Goal: Communication & Community: Ask a question

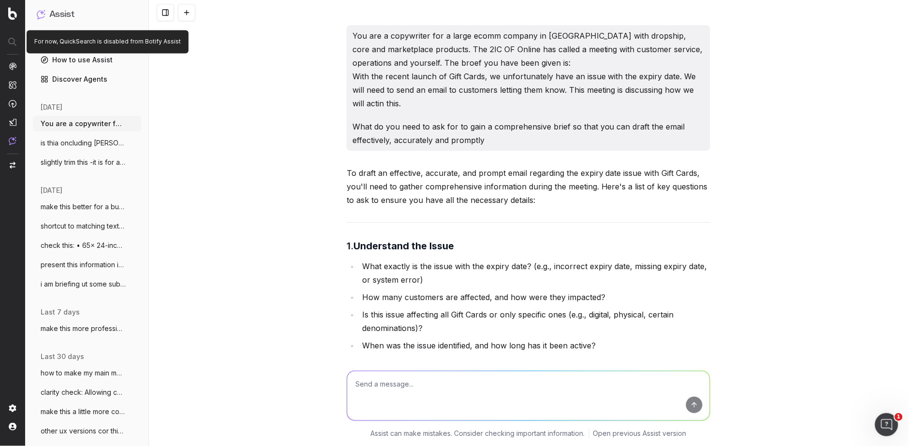
click at [12, 43] on div at bounding box center [12, 41] width 24 height 17
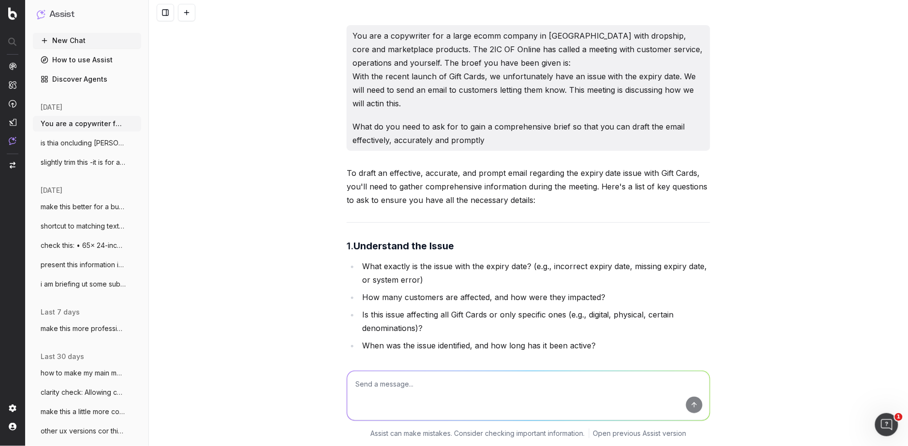
click at [12, 42] on div at bounding box center [12, 41] width 24 height 17
click at [48, 39] on button "New Chat" at bounding box center [87, 40] width 108 height 15
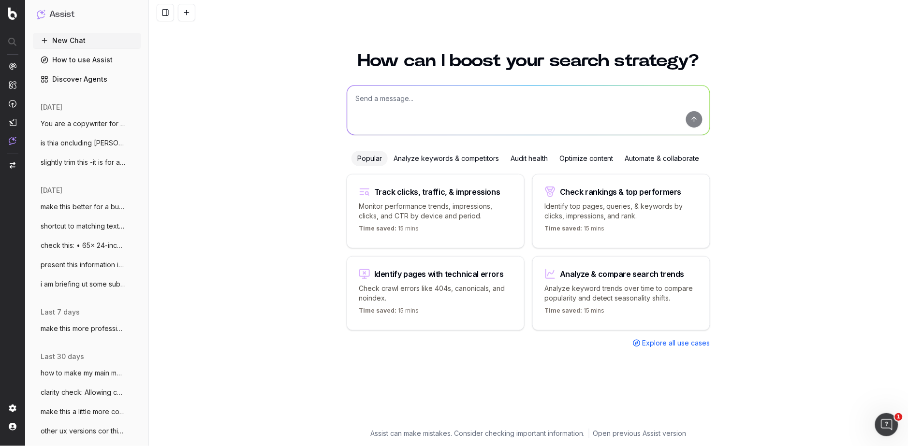
click at [370, 98] on textarea at bounding box center [528, 110] width 362 height 49
paste textarea "Work/Life, One Device"
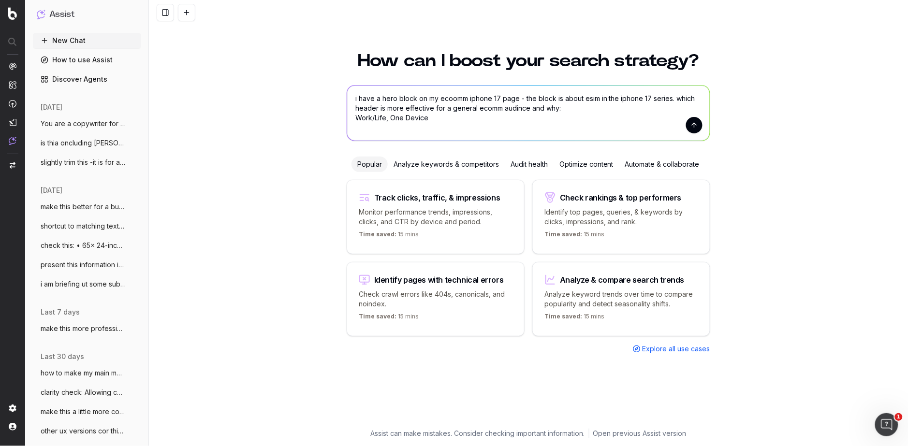
paste textarea "Instant activation, total freedom!"
click at [463, 119] on textarea "i have a hero block on my ecoomm iphone 17 page - the block is about esim in th…" at bounding box center [528, 113] width 362 height 55
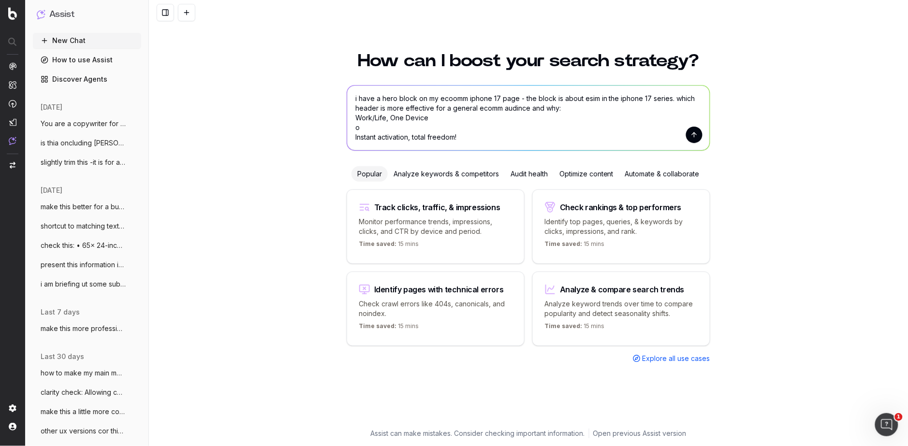
type textarea "i have a hero block on my ecoomm iphone 17 page - the block is about esim in th…"
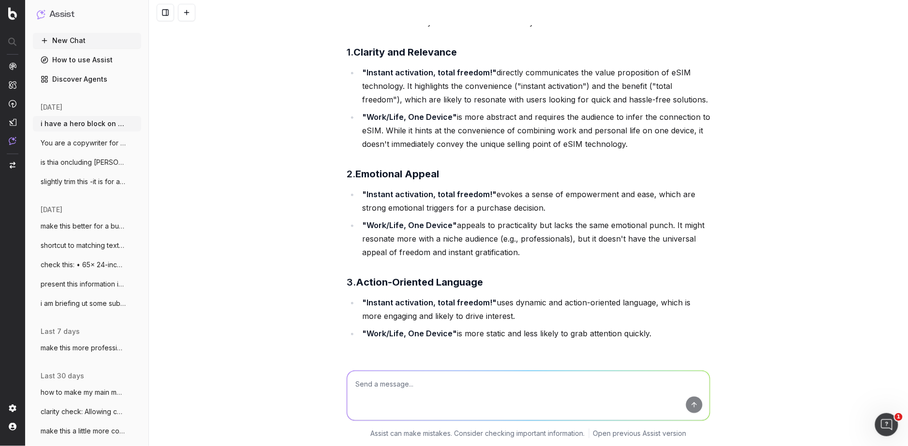
scroll to position [113, 0]
